Goal: Information Seeking & Learning: Learn about a topic

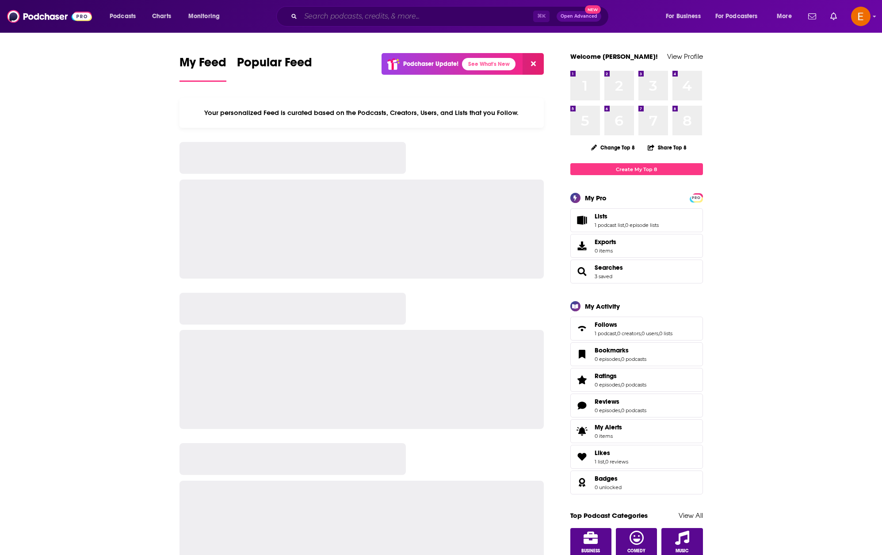
click at [352, 18] on input "Search podcasts, credits, & more..." at bounding box center [417, 16] width 233 height 14
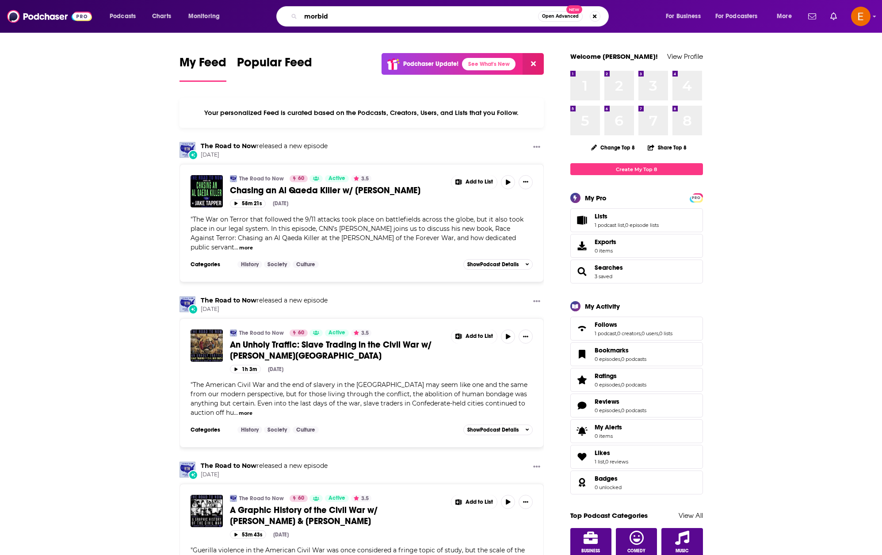
type input "morbid"
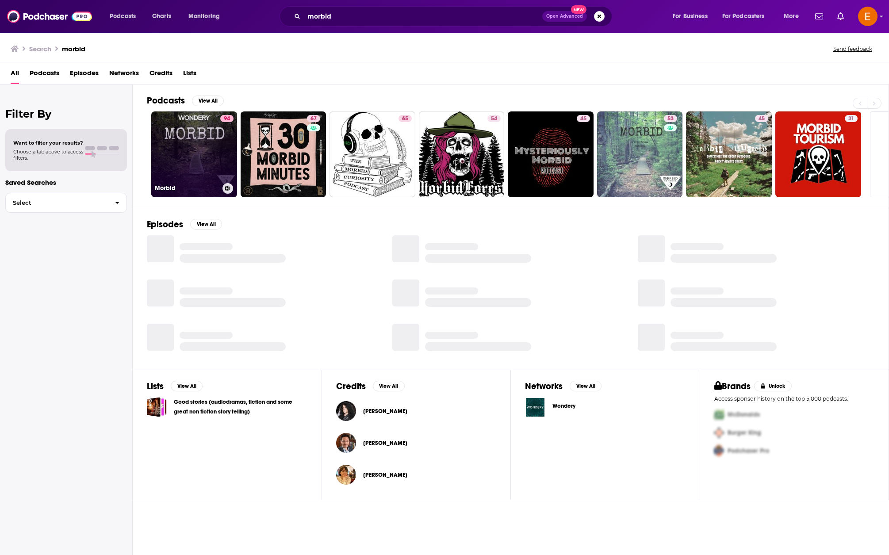
click at [172, 156] on link "94 Morbid" at bounding box center [194, 154] width 86 height 86
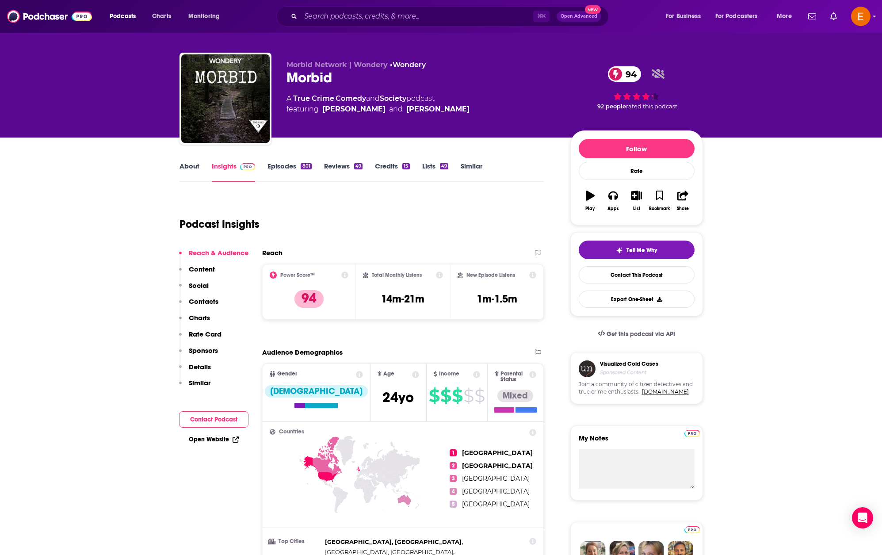
scroll to position [9, 0]
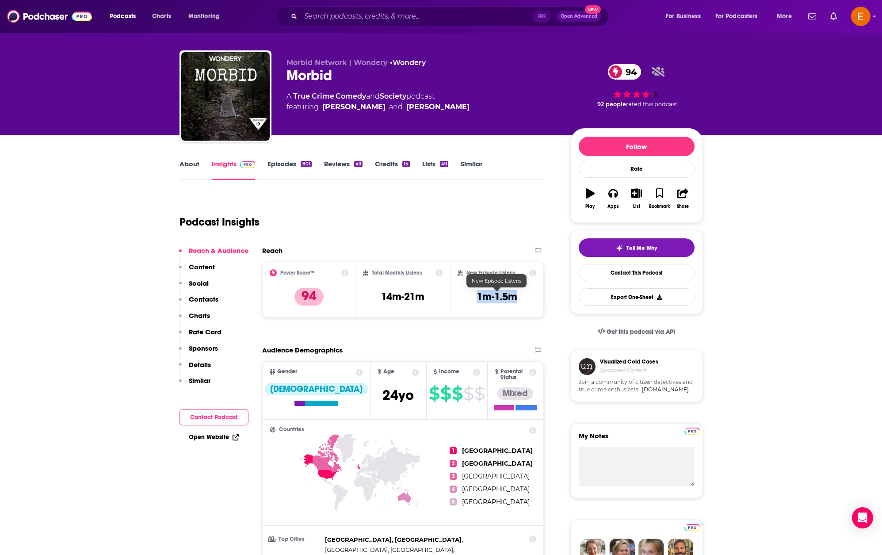
drag, startPoint x: 470, startPoint y: 298, endPoint x: 541, endPoint y: 304, distance: 71.4
click at [541, 304] on div "New Episode Listens 1m-1.5m" at bounding box center [497, 290] width 94 height 56
drag, startPoint x: 436, startPoint y: 297, endPoint x: 367, endPoint y: 297, distance: 69.4
click at [367, 297] on div "Total Monthly Listens 14m-21m" at bounding box center [403, 289] width 80 height 41
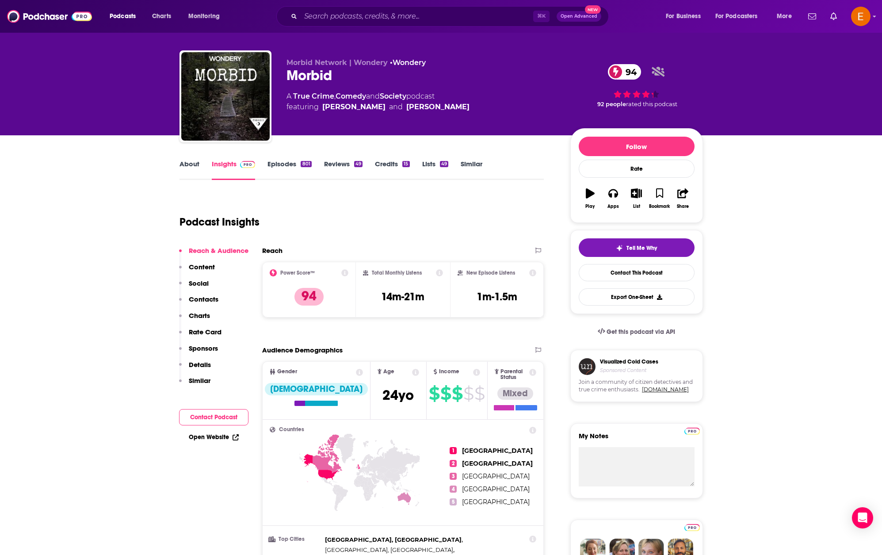
click at [367, 222] on div "Podcast Insights" at bounding box center [359, 216] width 358 height 45
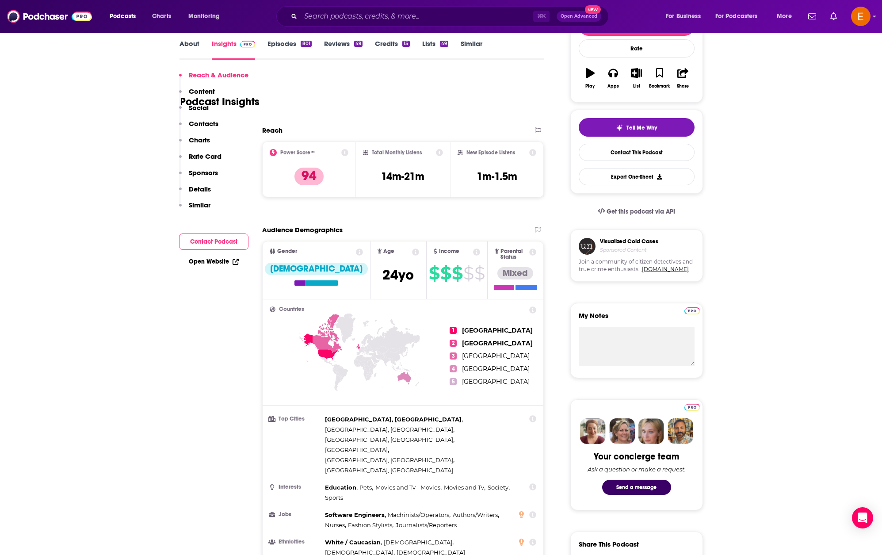
scroll to position [118, 0]
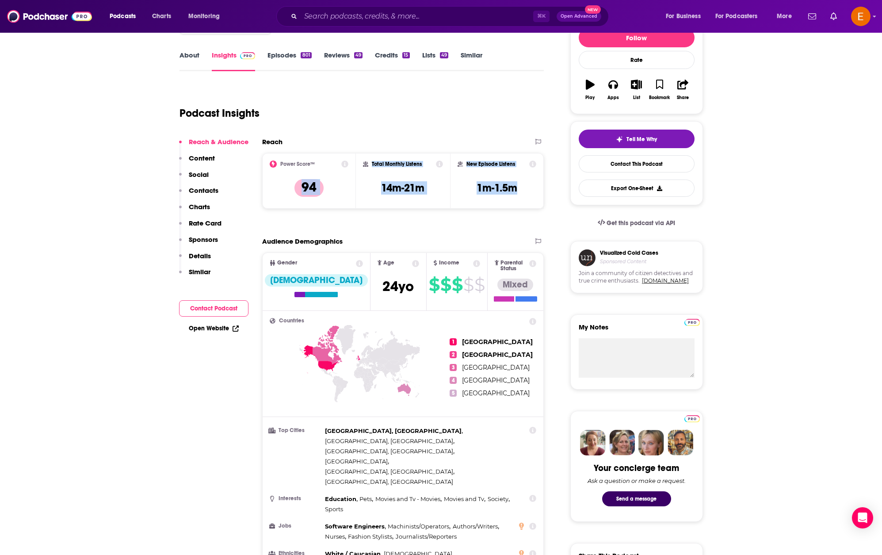
drag, startPoint x: 497, startPoint y: 193, endPoint x: 378, endPoint y: 136, distance: 132.3
click at [354, 162] on div "Power Score™ 94 Total Monthly Listens 14m-21m New Episode Listens 1m-1.5m" at bounding box center [403, 181] width 282 height 56
click at [379, 132] on div "Podcast Insights" at bounding box center [362, 111] width 365 height 52
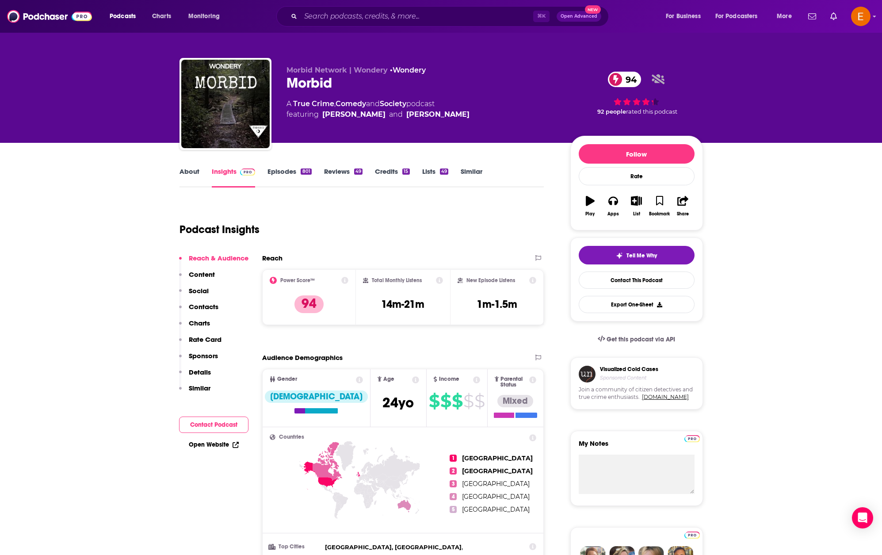
scroll to position [0, 0]
